Goal: Find specific page/section: Find specific page/section

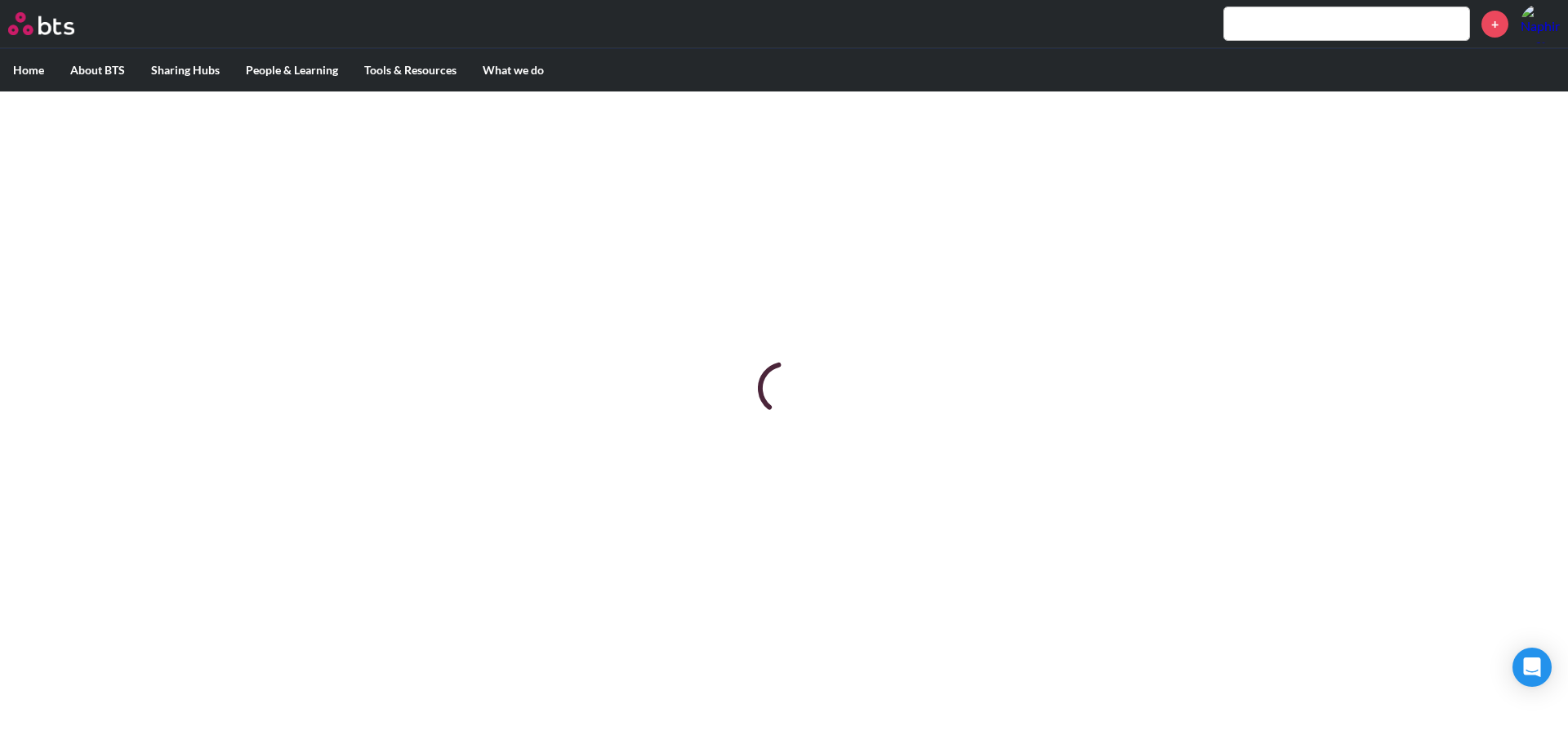
click at [1263, 14] on input "text" at bounding box center [1346, 24] width 245 height 33
paste input "Magic in Dubai & Milan"
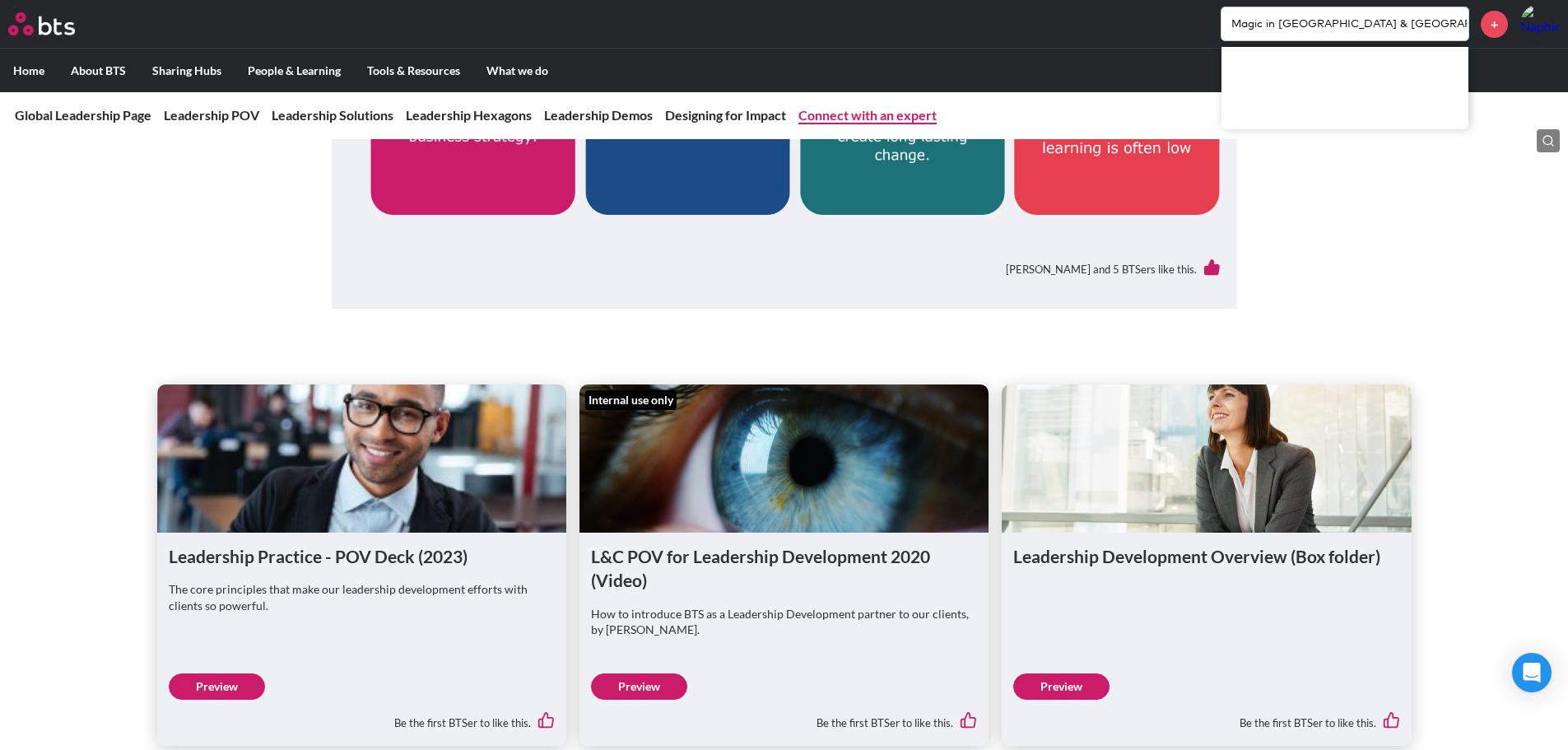
scroll to position [834, 0]
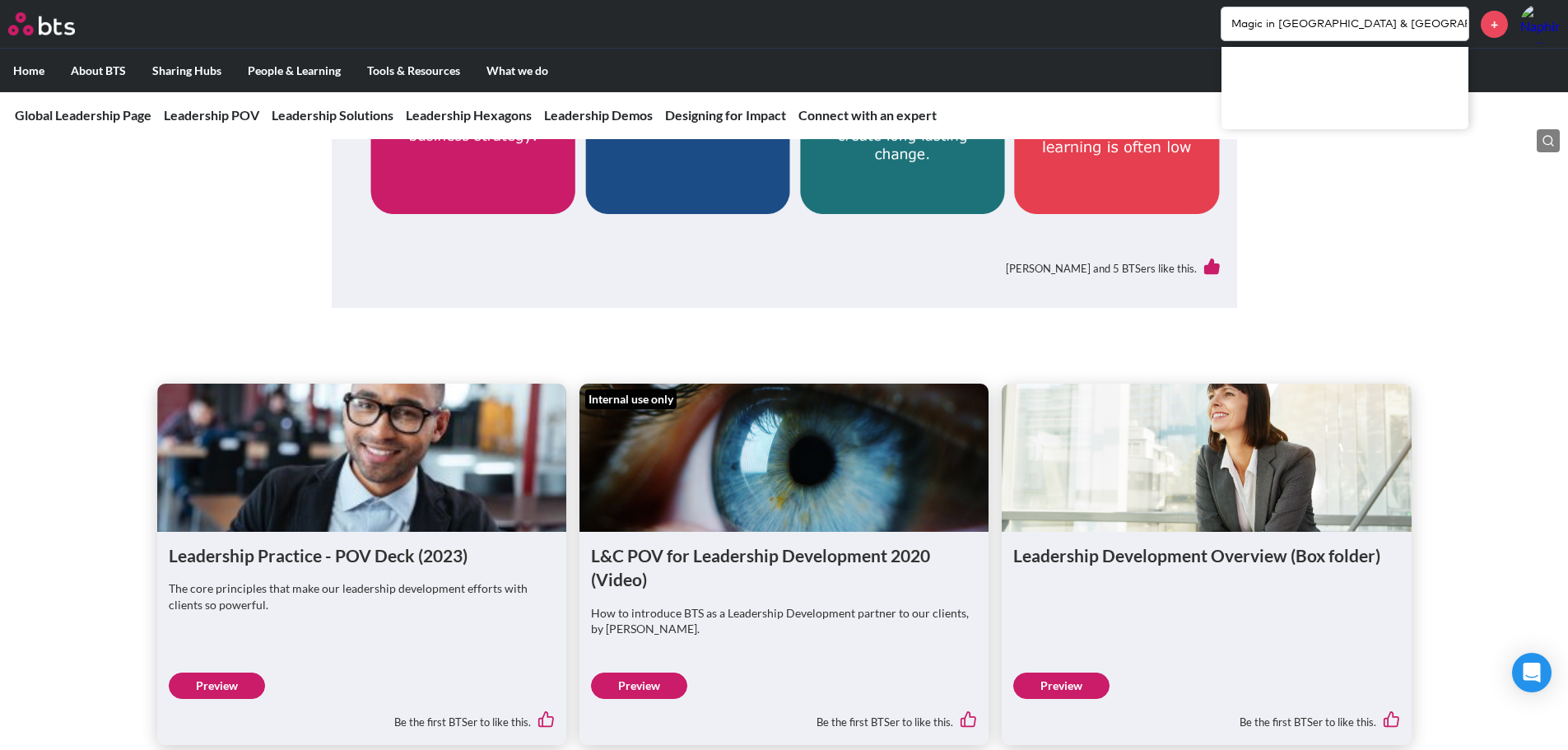
click at [1288, 26] on input "Magic in Dubai & Milan" at bounding box center [1345, 24] width 247 height 33
click at [1361, 27] on input "Magic in Dubai & Milan" at bounding box center [1345, 24] width 247 height 33
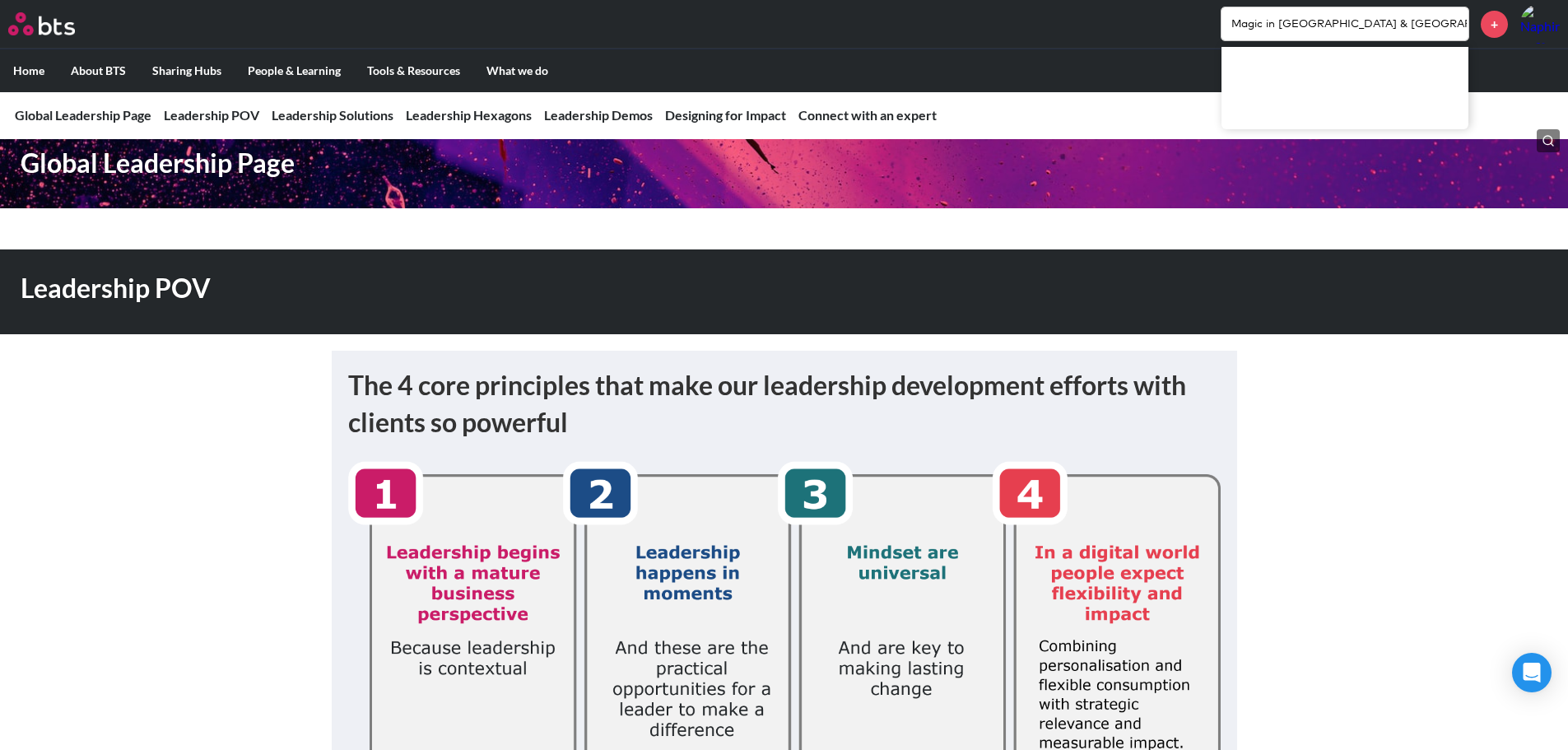
scroll to position [0, 0]
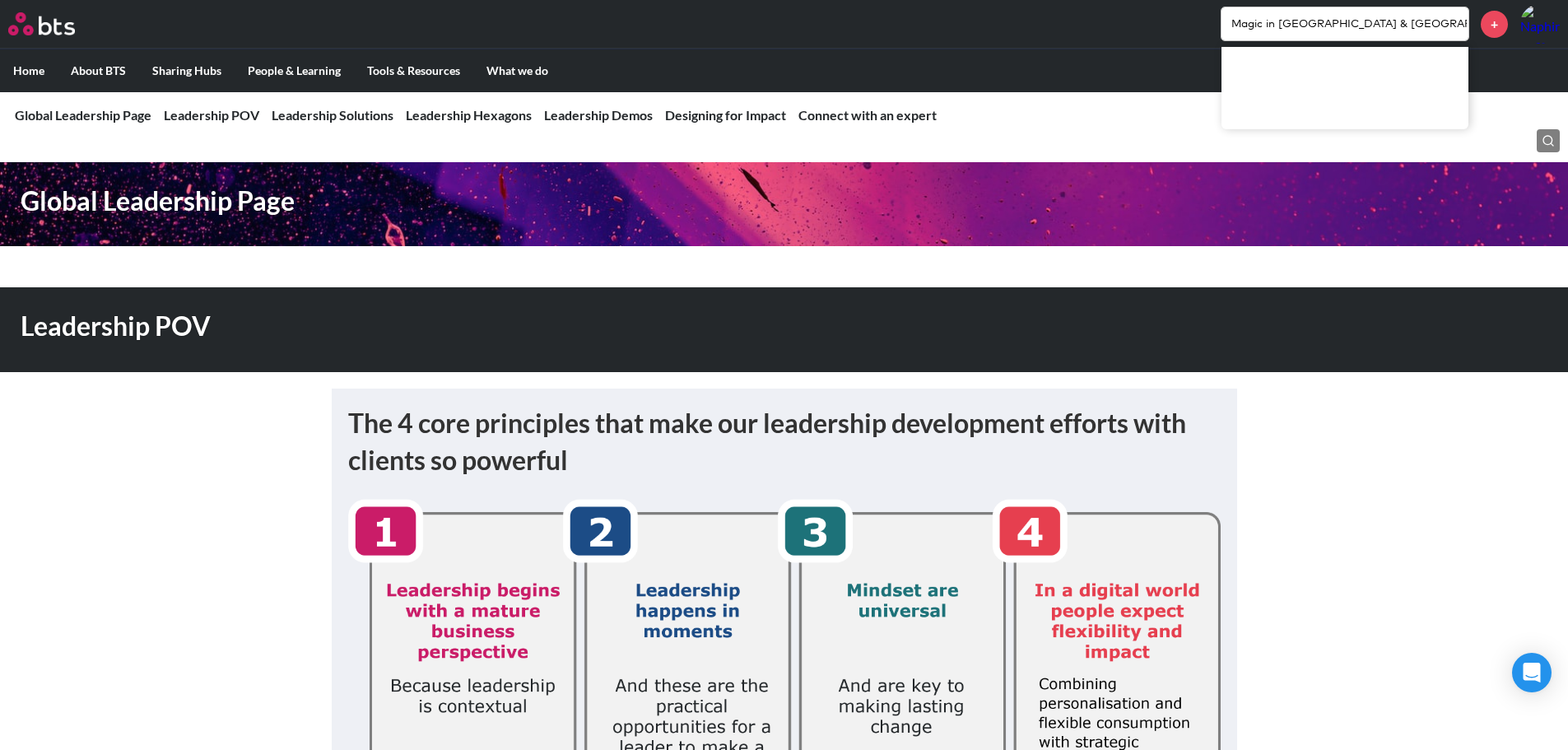
click at [1347, 27] on input "Magic in Dubai & Milan" at bounding box center [1345, 24] width 247 height 33
drag, startPoint x: 1307, startPoint y: 25, endPoint x: 1396, endPoint y: 38, distance: 89.9
click at [1396, 38] on input "Magic in Dubai & Milan" at bounding box center [1345, 24] width 247 height 33
type input "Magic in"
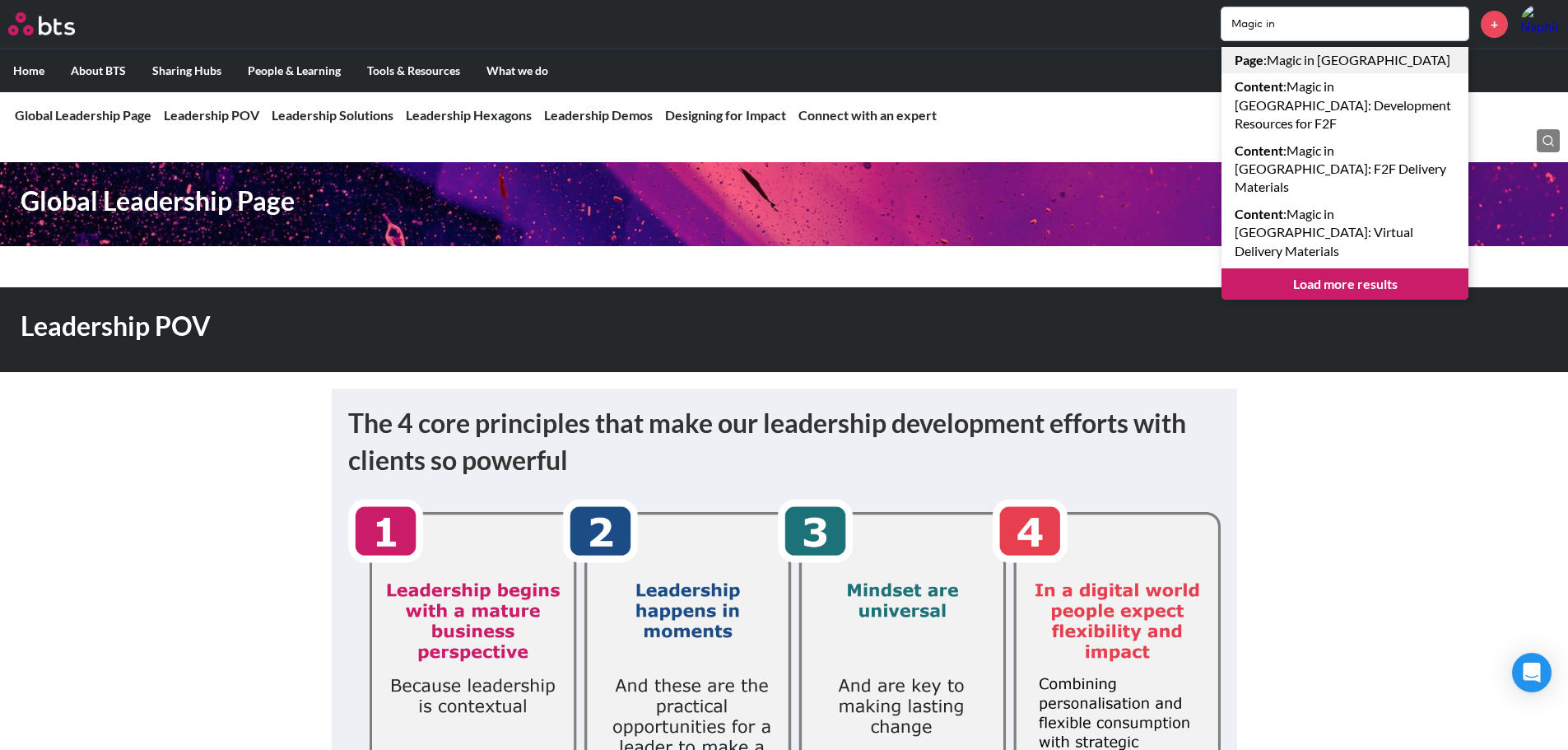
click at [1348, 67] on link "Page : Magic in Milan" at bounding box center [1345, 60] width 247 height 26
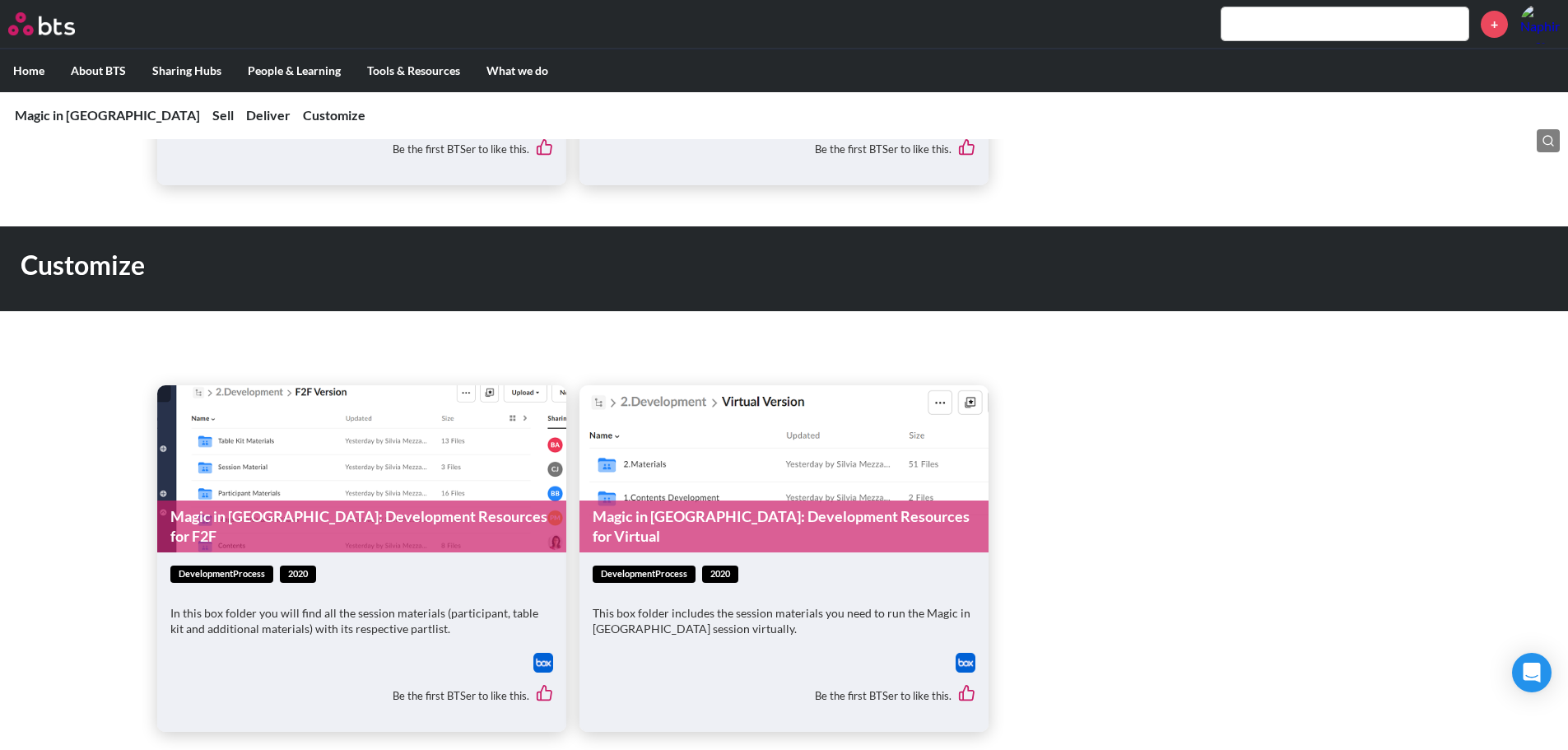
scroll to position [1759, 0]
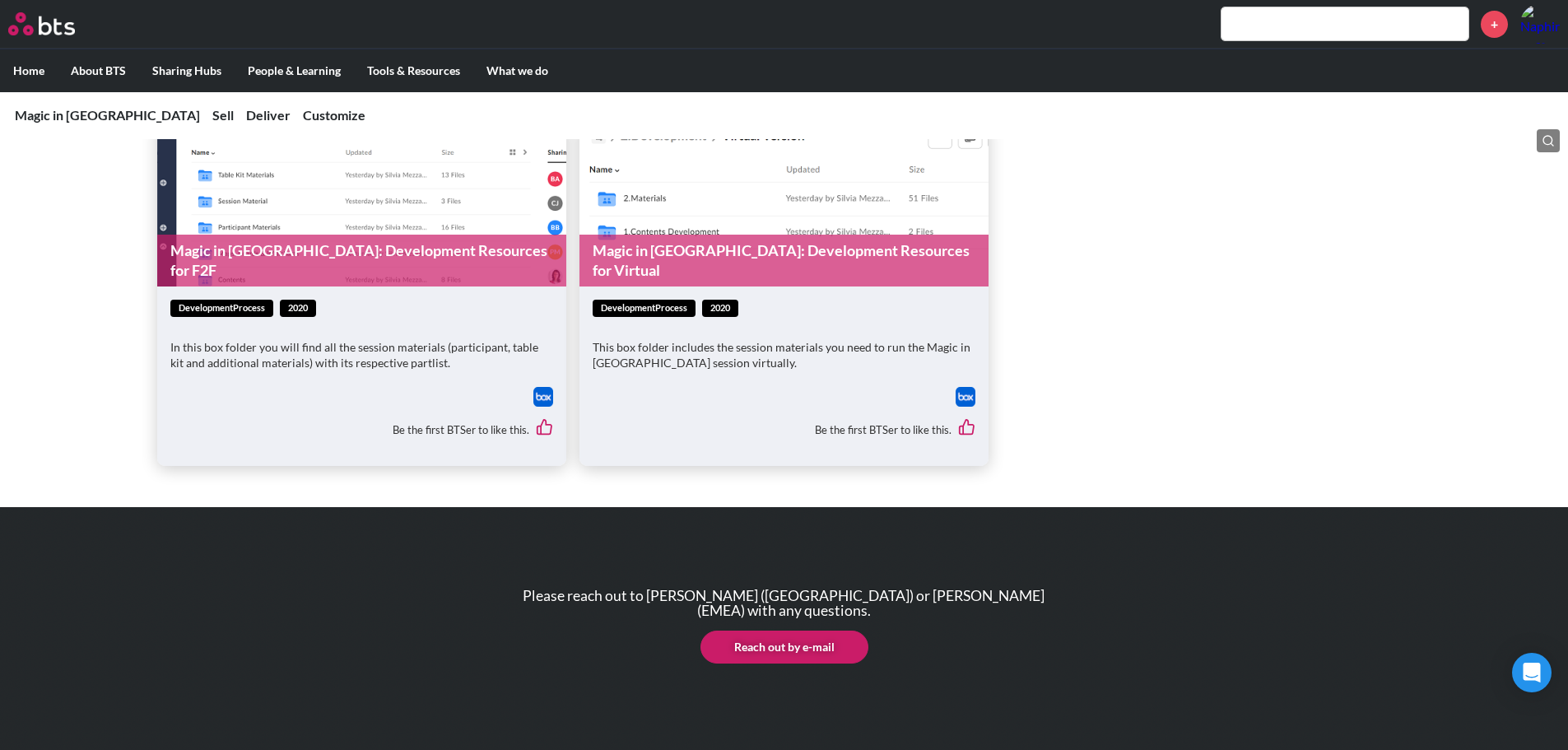
click at [1329, 20] on input "text" at bounding box center [1345, 24] width 247 height 33
paste input "Magic in Dubai & Milan"
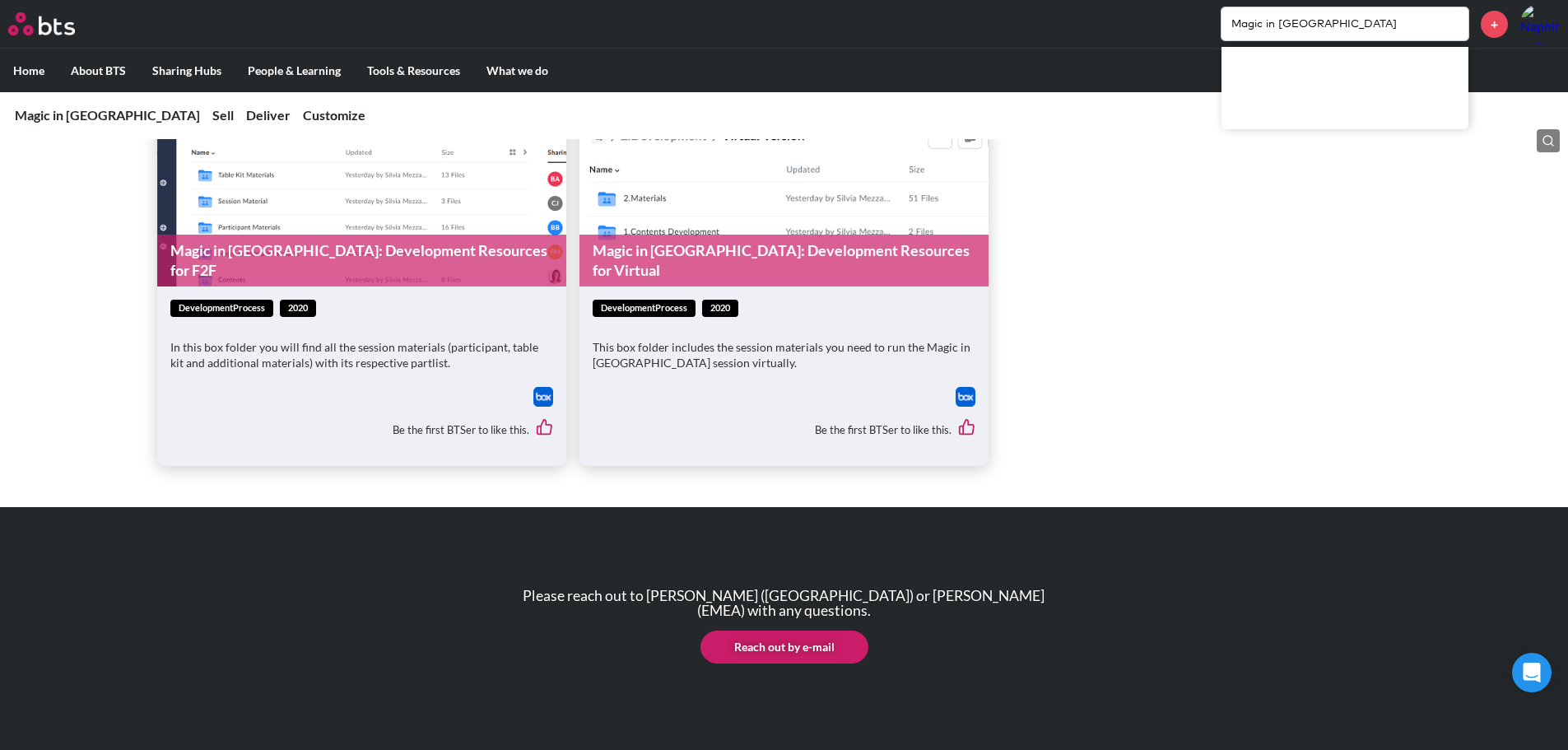
click at [1348, 29] on input "Magic in Dubai" at bounding box center [1345, 24] width 247 height 33
type input "Magic in"
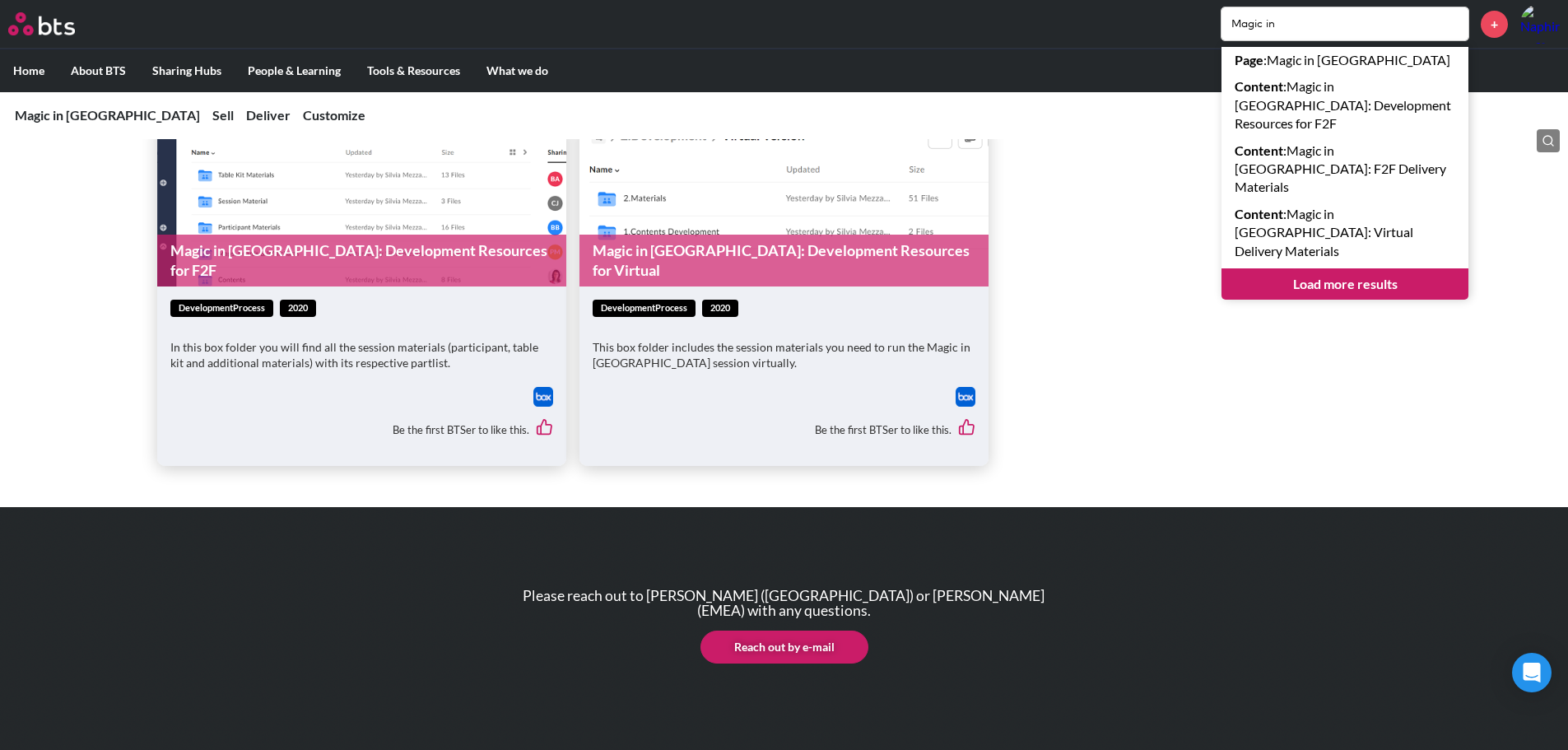
click at [1356, 268] on link "Load more results" at bounding box center [1345, 284] width 247 height 32
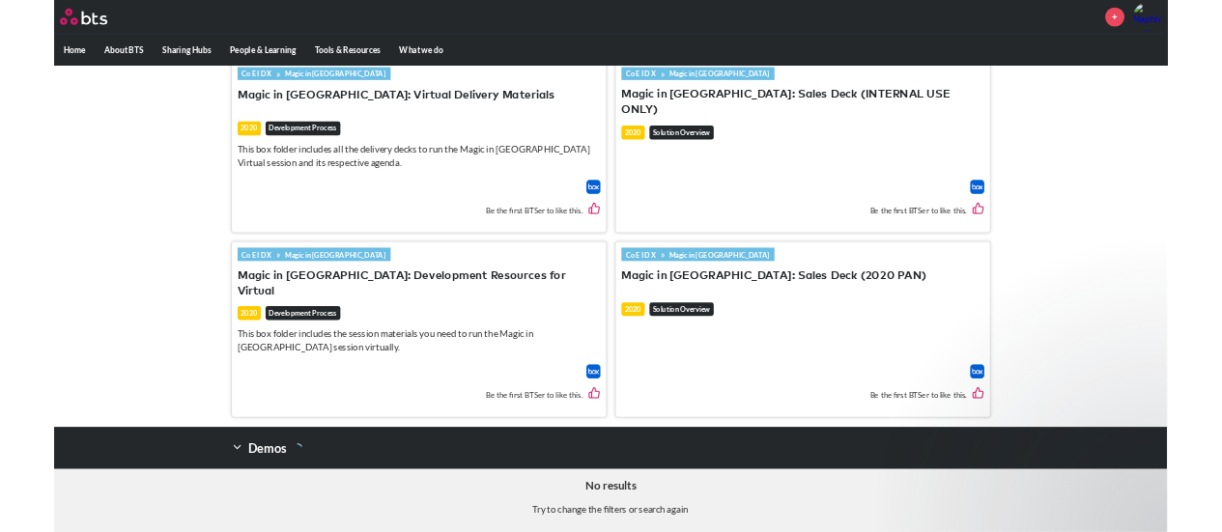
scroll to position [989, 0]
